Goal: Transaction & Acquisition: Purchase product/service

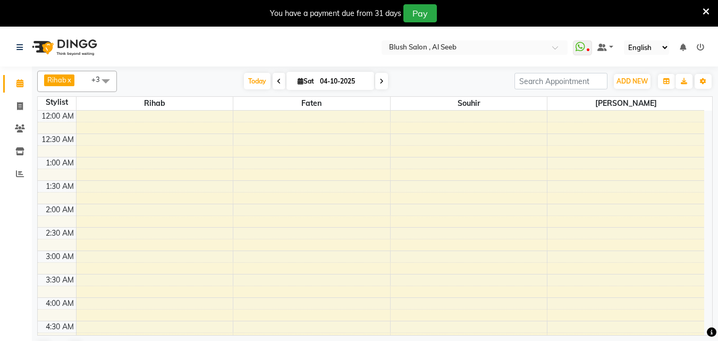
scroll to position [638, 0]
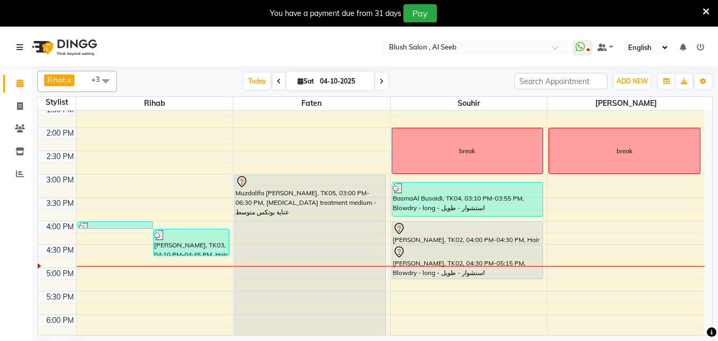
click at [462, 247] on div at bounding box center [467, 252] width 149 height 13
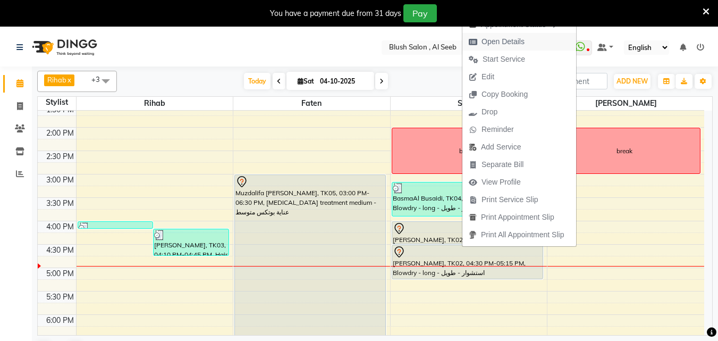
click at [509, 36] on span "Open Details" at bounding box center [502, 41] width 43 height 11
select select "7"
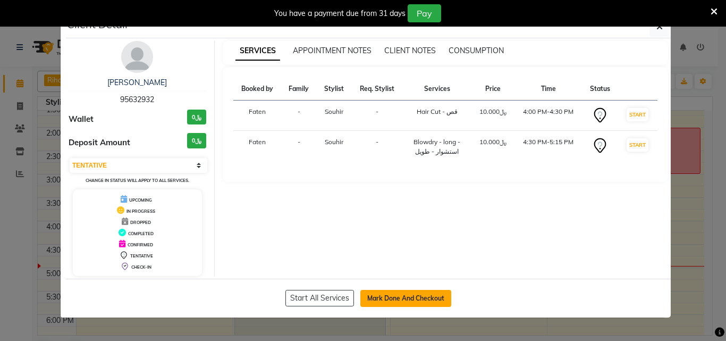
click at [401, 304] on button "Mark Done And Checkout" at bounding box center [405, 298] width 91 height 17
select select "service"
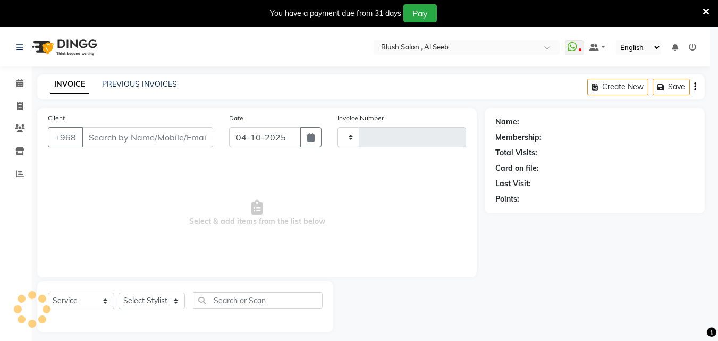
type input "0982"
select select "5589"
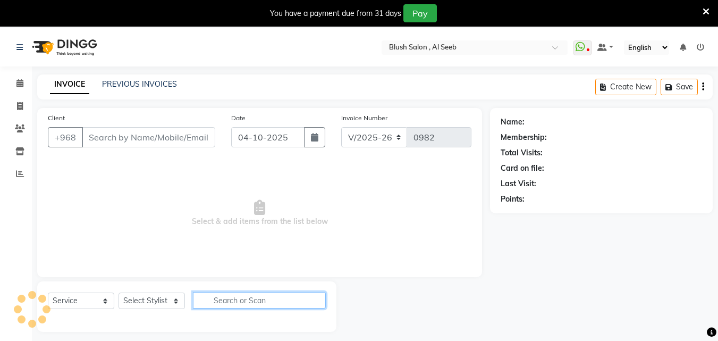
click at [239, 308] on input "text" at bounding box center [259, 300] width 133 height 16
type input "95****32"
select select "40671"
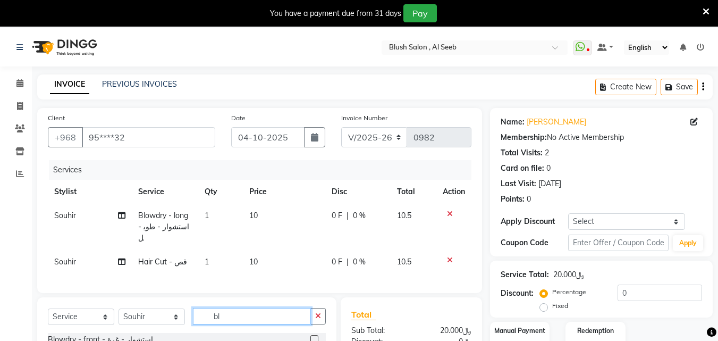
scroll to position [139, 0]
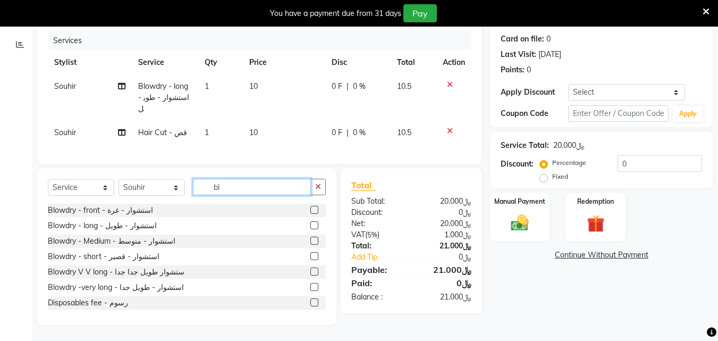
type input "bl"
click at [310, 286] on label at bounding box center [314, 287] width 8 height 8
click at [310, 286] on input "checkbox" at bounding box center [313, 287] width 7 height 7
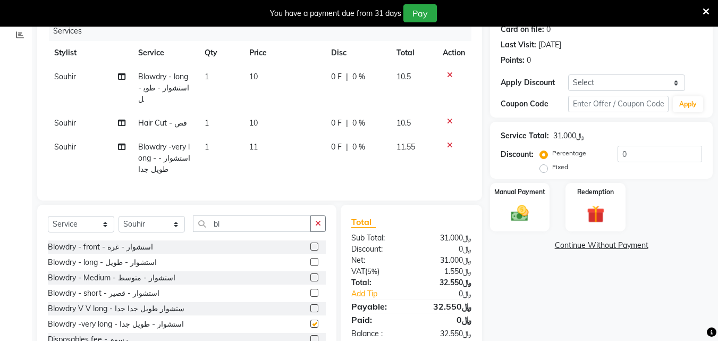
checkbox input "false"
click at [447, 79] on icon at bounding box center [450, 74] width 6 height 7
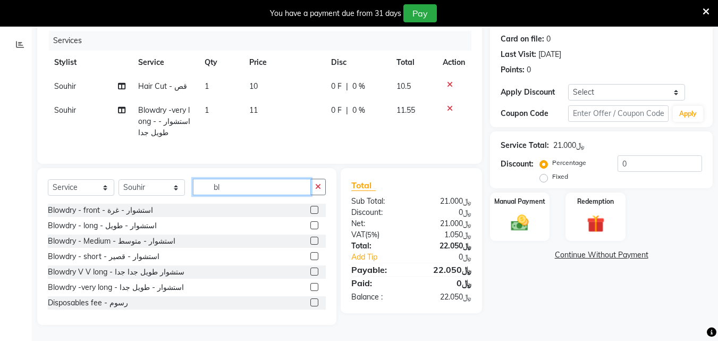
click at [272, 194] on input "bl" at bounding box center [252, 187] width 118 height 16
type input "b"
type input "bl"
click at [246, 195] on input "bl" at bounding box center [252, 187] width 118 height 16
click at [310, 229] on label at bounding box center [314, 225] width 8 height 8
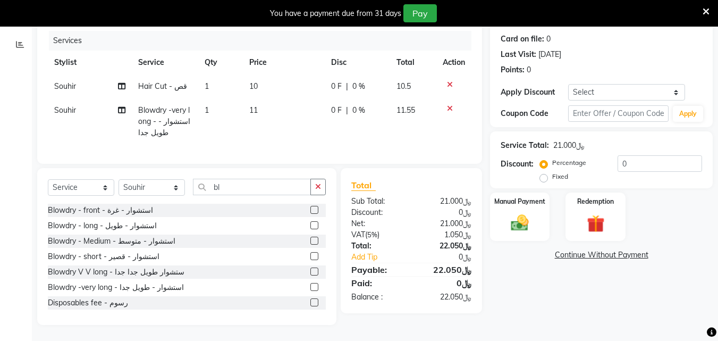
click at [310, 229] on input "checkbox" at bounding box center [313, 225] width 7 height 7
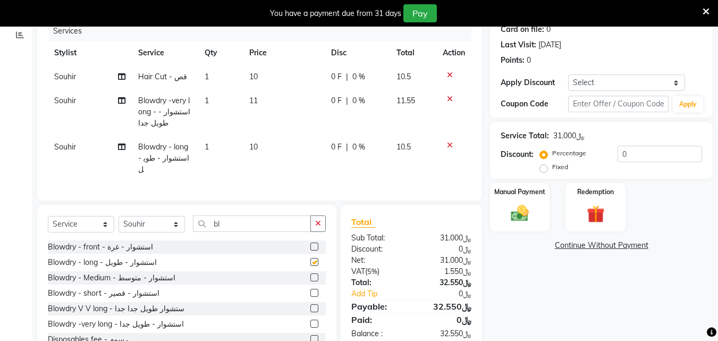
checkbox input "false"
click at [447, 103] on icon at bounding box center [450, 98] width 6 height 7
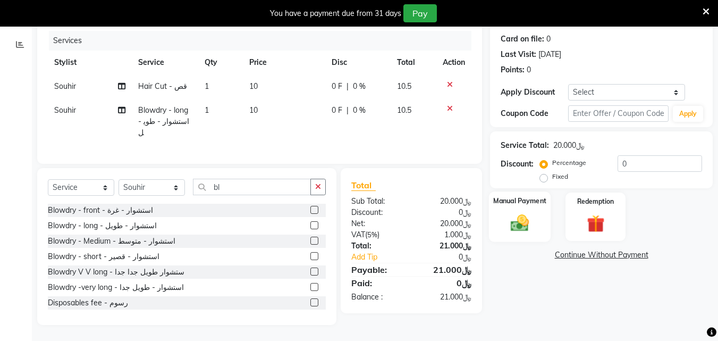
click at [520, 224] on img at bounding box center [520, 222] width 30 height 21
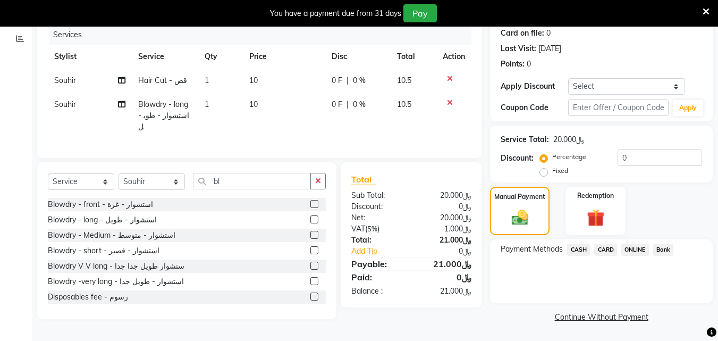
click at [611, 255] on span "CARD" at bounding box center [605, 249] width 23 height 12
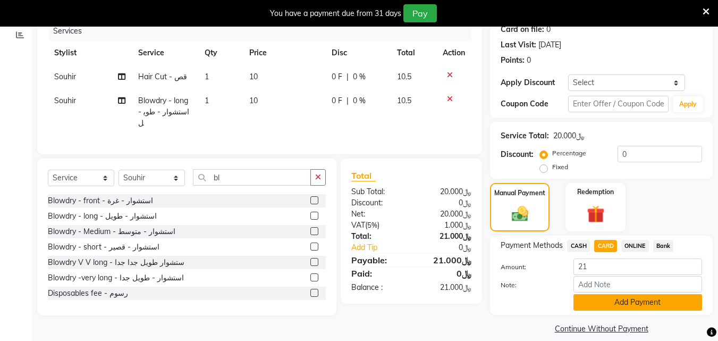
click at [627, 310] on button "Add Payment" at bounding box center [637, 302] width 129 height 16
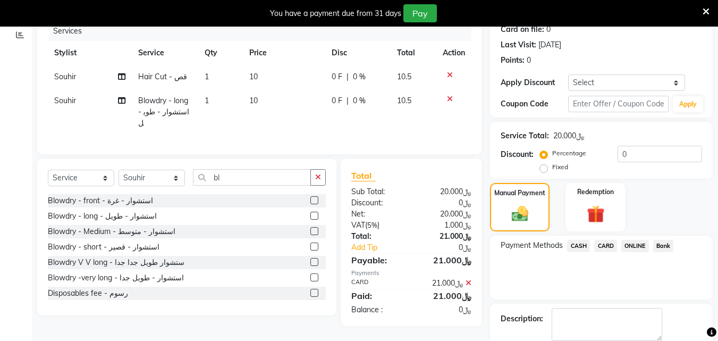
scroll to position [210, 0]
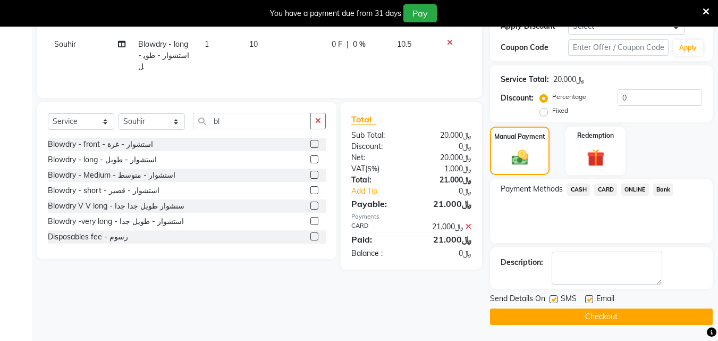
click at [622, 311] on button "Checkout" at bounding box center [601, 316] width 223 height 16
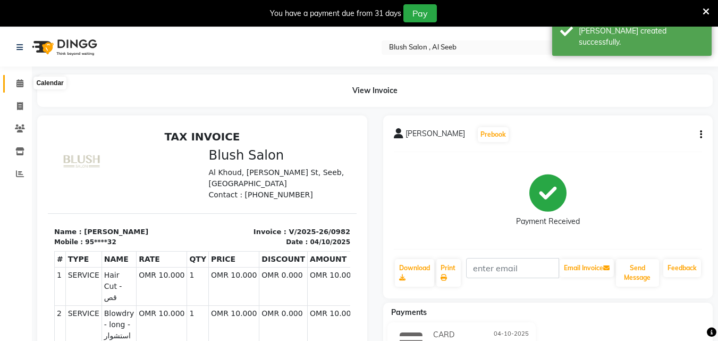
click at [19, 83] on icon at bounding box center [19, 83] width 7 height 8
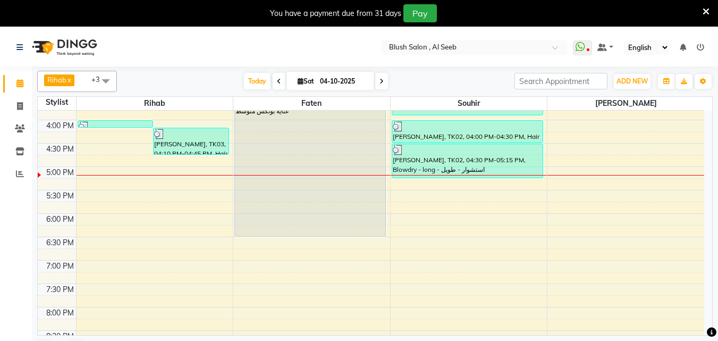
scroll to position [744, 0]
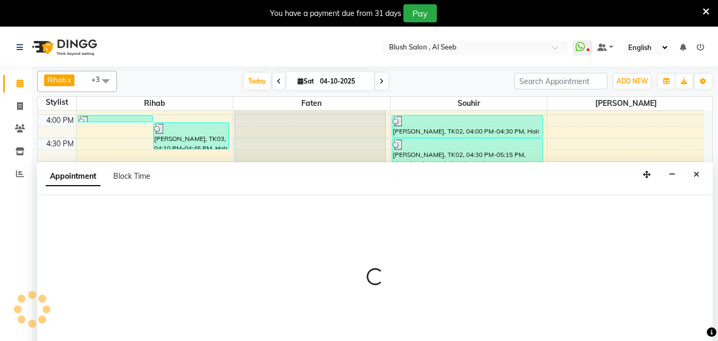
select select "38037"
select select "tentative"
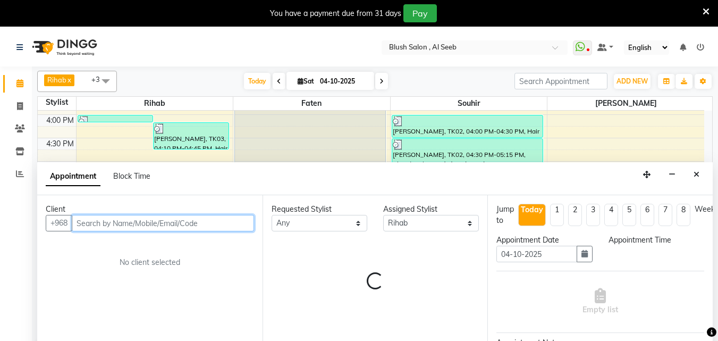
select select "1035"
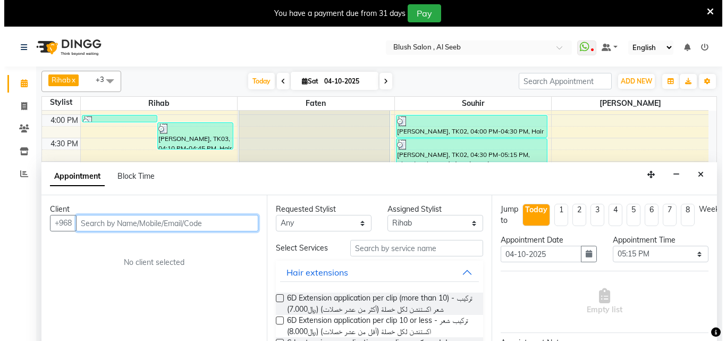
scroll to position [28, 0]
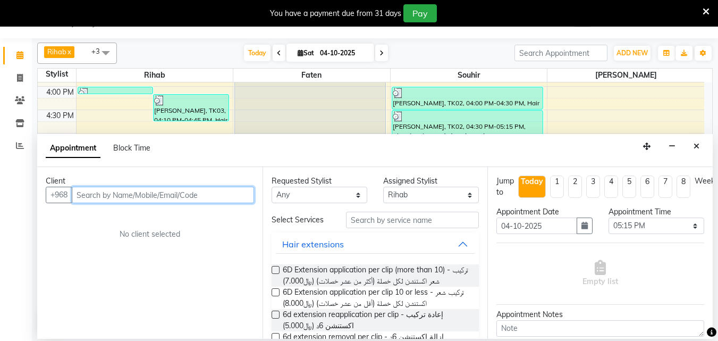
click at [119, 199] on input "text" at bounding box center [163, 195] width 182 height 16
type input "92614422"
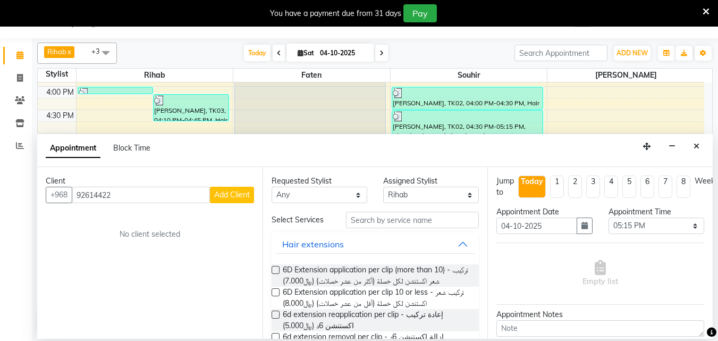
click at [232, 199] on span "Add Client" at bounding box center [232, 195] width 36 height 10
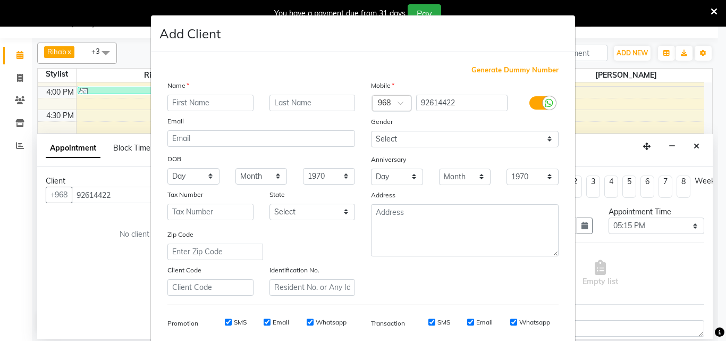
click at [207, 108] on input "text" at bounding box center [210, 103] width 86 height 16
type input "zainab"
click at [308, 109] on input "text" at bounding box center [312, 103] width 86 height 16
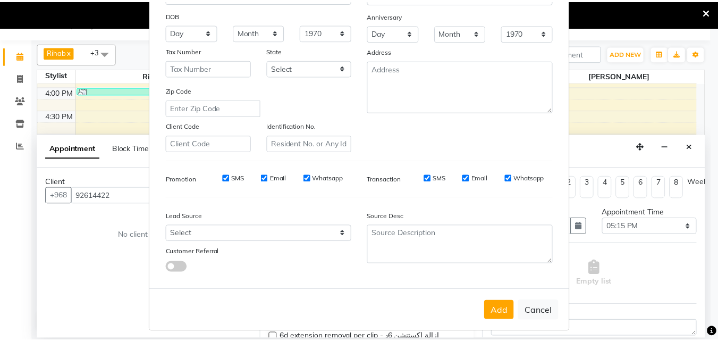
scroll to position [174, 0]
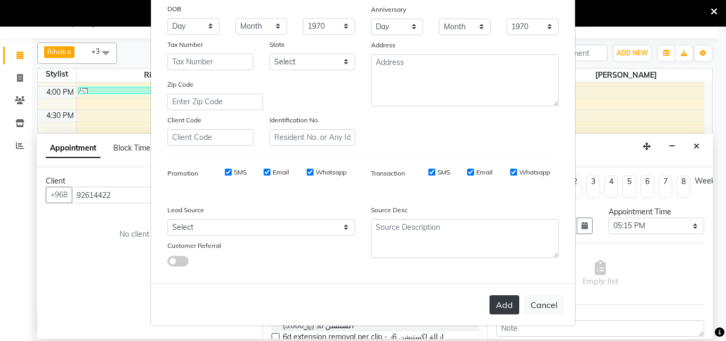
type input "solaiman"
click at [498, 306] on button "Add" at bounding box center [504, 304] width 30 height 19
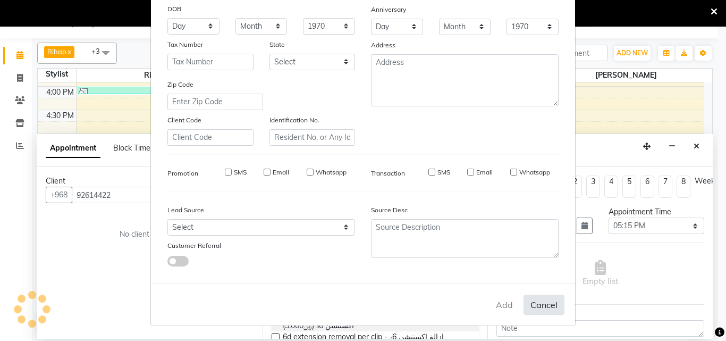
type input "92****22"
select select
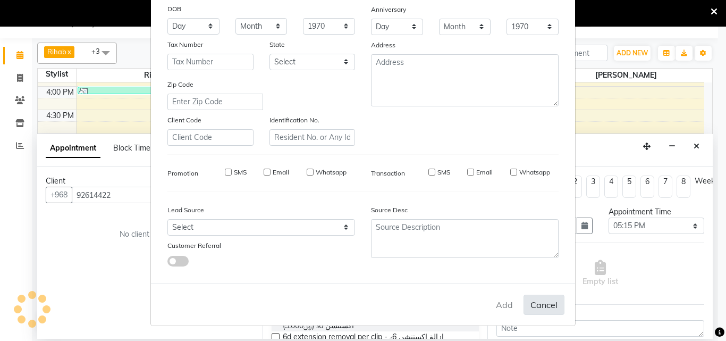
select select
checkbox input "false"
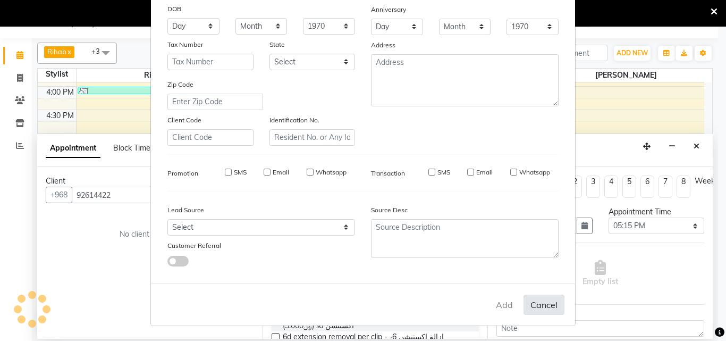
checkbox input "false"
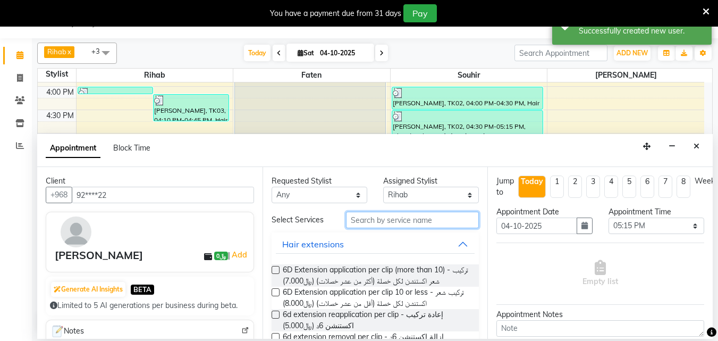
click at [437, 225] on input "text" at bounding box center [412, 220] width 133 height 16
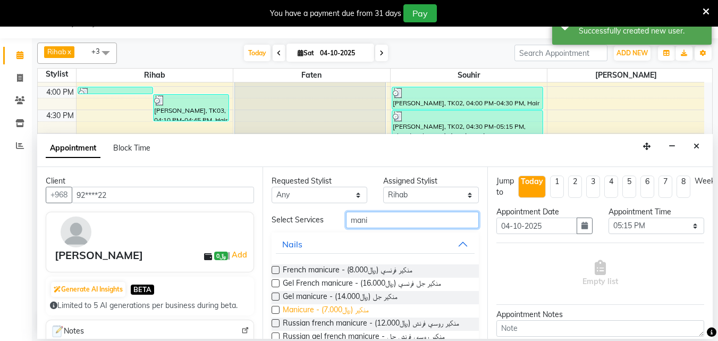
type input "mani"
click at [357, 316] on span "Manicure - منكير (﷼7.000)" at bounding box center [326, 310] width 86 height 13
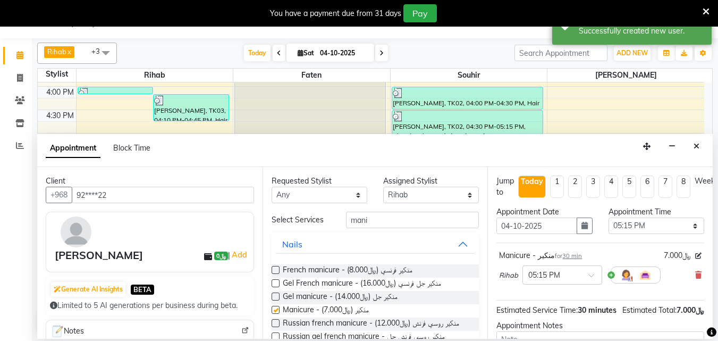
checkbox input "false"
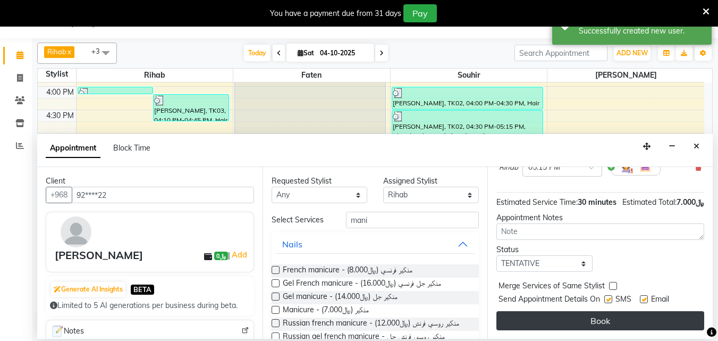
scroll to position [138, 0]
click at [560, 318] on button "Book" at bounding box center [600, 320] width 208 height 19
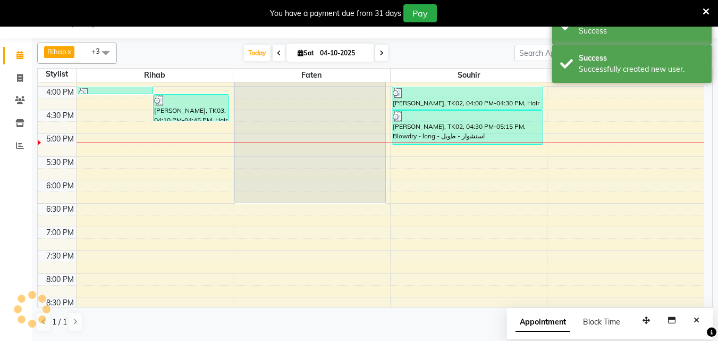
scroll to position [0, 0]
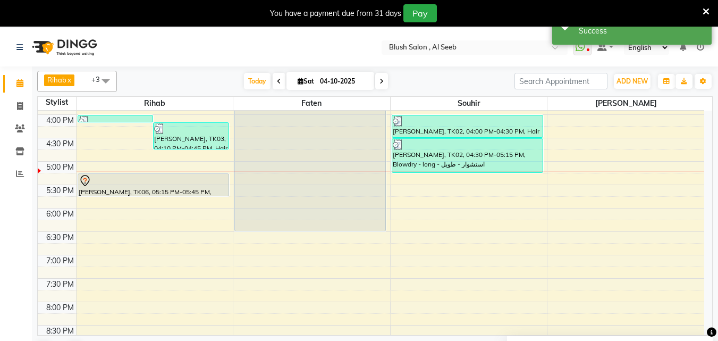
click at [92, 180] on div at bounding box center [153, 180] width 149 height 13
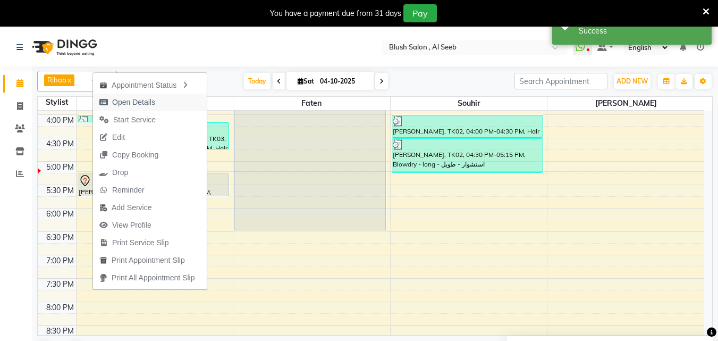
click at [126, 102] on span "Open Details" at bounding box center [133, 102] width 43 height 11
select select "7"
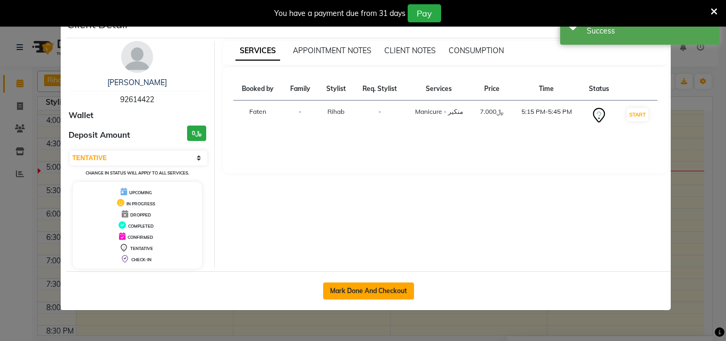
click at [377, 294] on button "Mark Done And Checkout" at bounding box center [368, 290] width 91 height 17
select select "service"
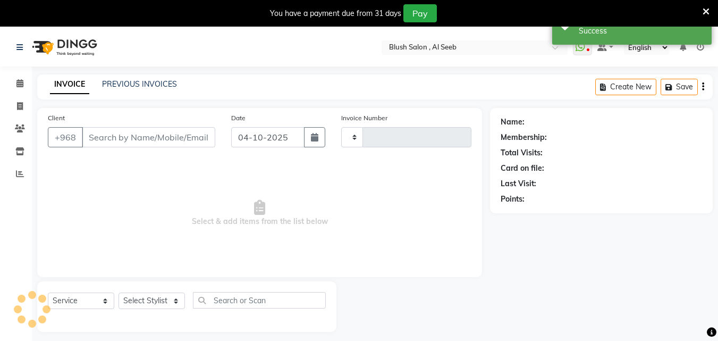
type input "0983"
select select "5589"
type input "92****22"
select select "38037"
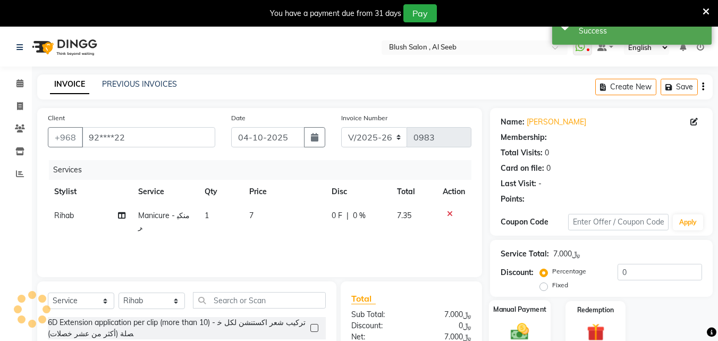
select select "1: Object"
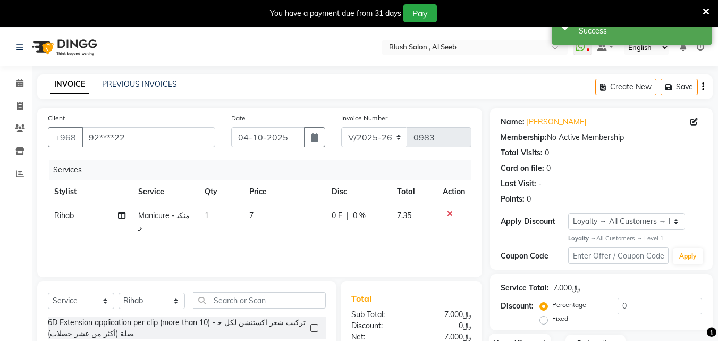
scroll to position [122, 0]
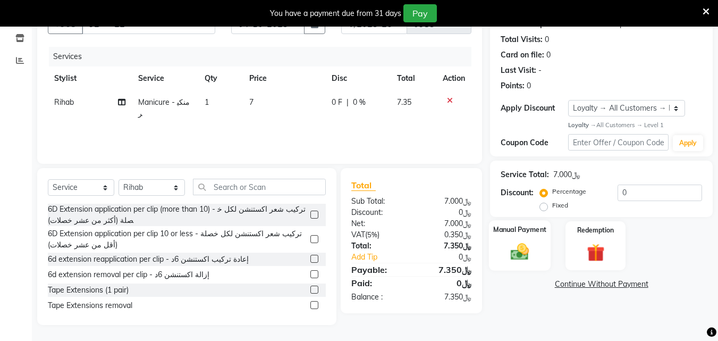
click at [536, 252] on div "Manual Payment" at bounding box center [520, 245] width 62 height 50
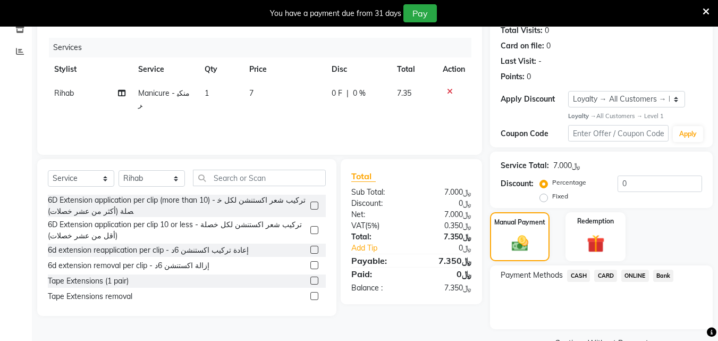
click at [612, 282] on span "CARD" at bounding box center [605, 275] width 23 height 12
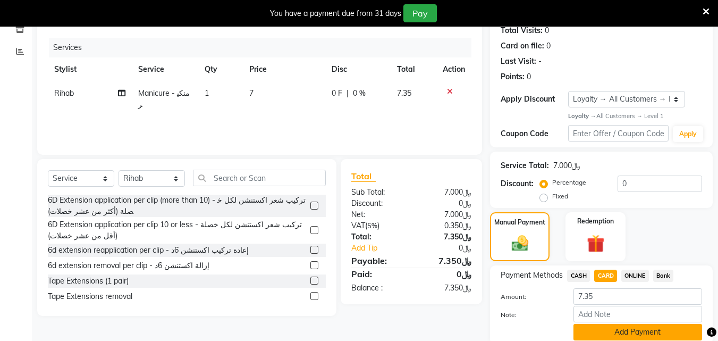
scroll to position [180, 0]
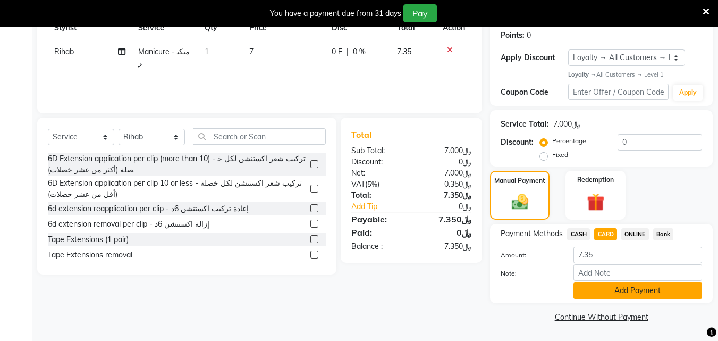
click at [607, 291] on button "Add Payment" at bounding box center [637, 290] width 129 height 16
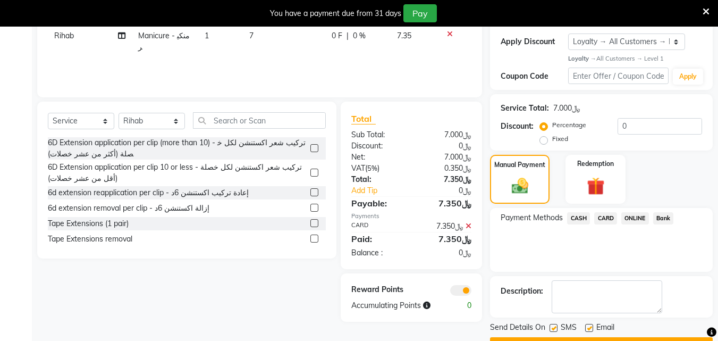
scroll to position [224, 0]
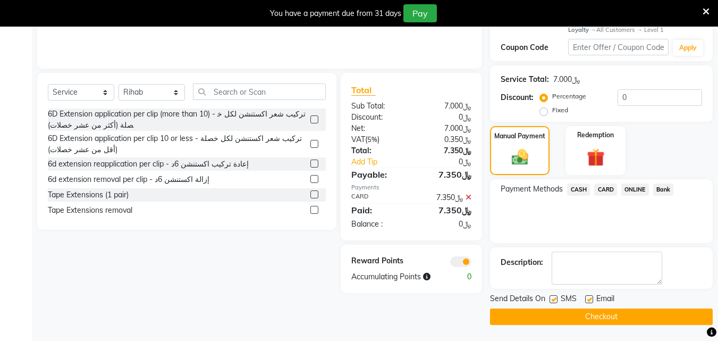
click at [589, 314] on button "Checkout" at bounding box center [601, 316] width 223 height 16
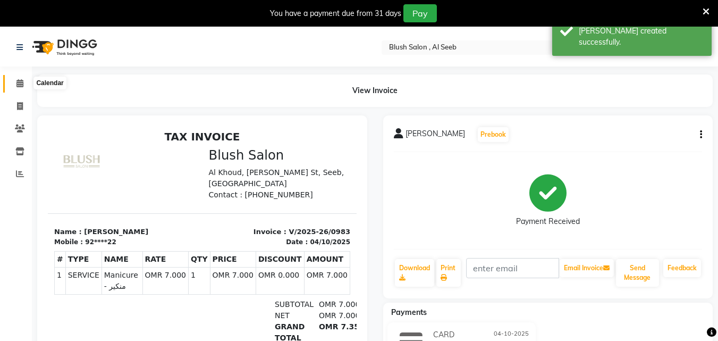
click at [19, 82] on icon at bounding box center [19, 83] width 7 height 8
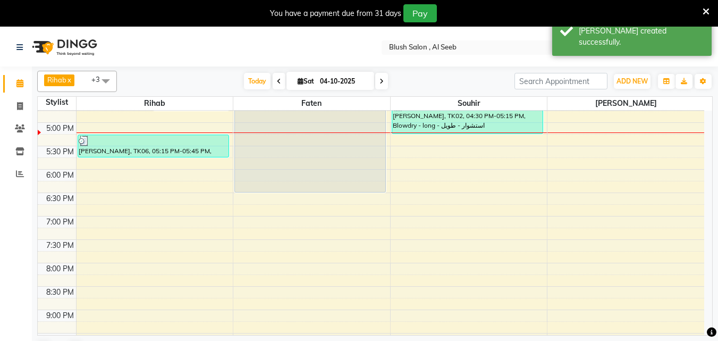
scroll to position [759, 0]
